Goal: Navigation & Orientation: Go to known website

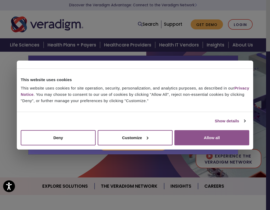
click at [217, 138] on button "Allow all" at bounding box center [211, 137] width 75 height 15
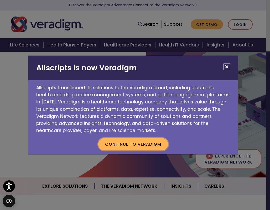
click at [159, 144] on button "Continue to Veradigm" at bounding box center [133, 144] width 70 height 12
click at [131, 145] on button "Continue to Veradigm" at bounding box center [133, 144] width 70 height 12
click at [226, 66] on button "Close" at bounding box center [227, 67] width 7 height 7
